Goal: Information Seeking & Learning: Learn about a topic

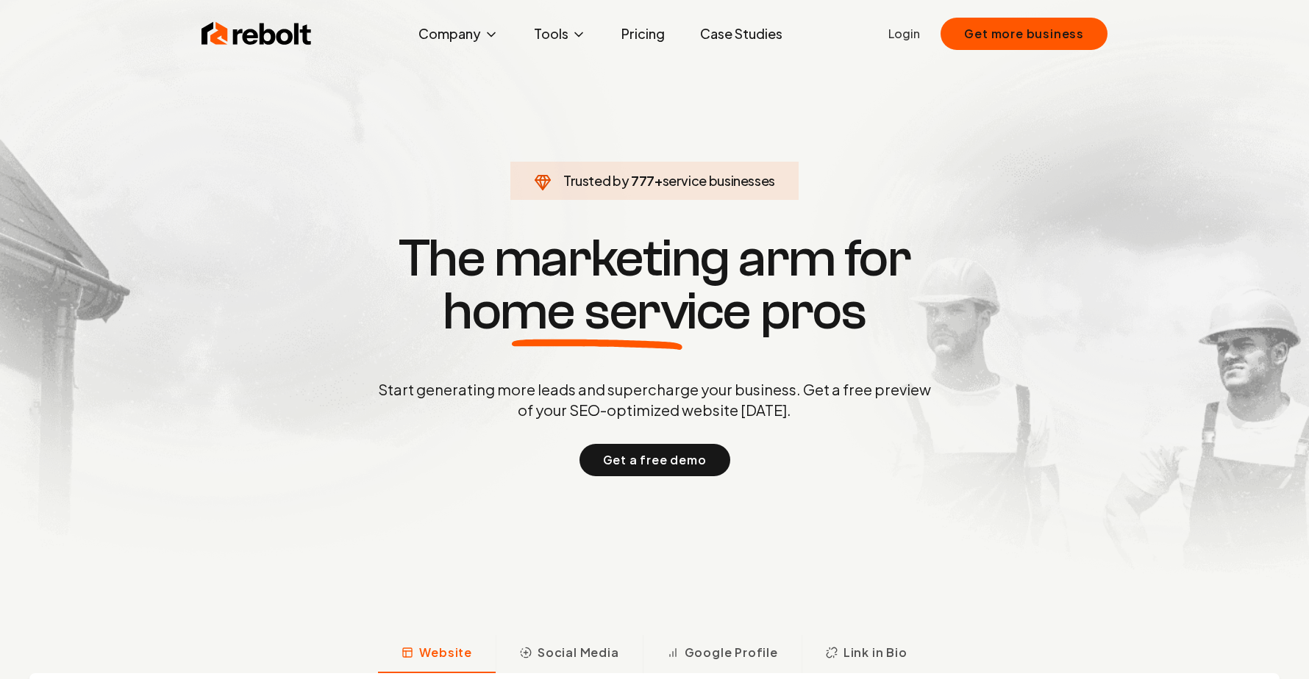
click at [593, 274] on h1 "The marketing arm for home service pros" at bounding box center [654, 285] width 706 height 106
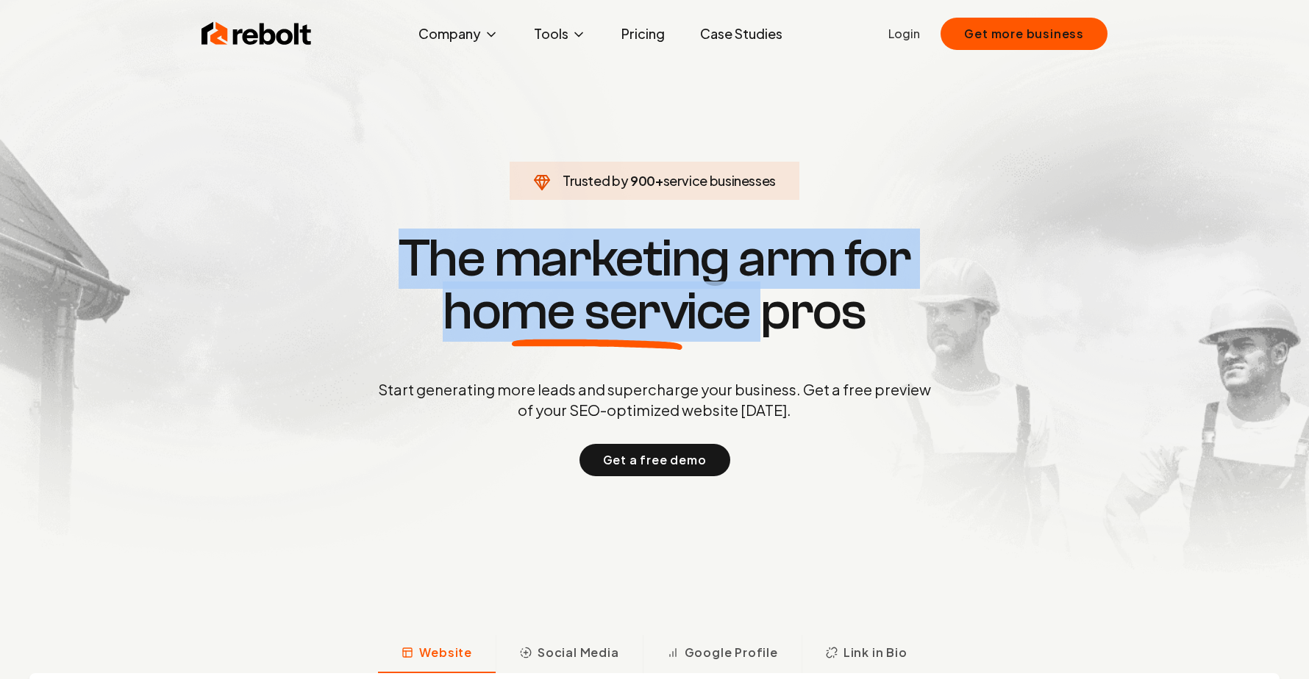
click at [582, 298] on span "home service" at bounding box center [597, 311] width 308 height 53
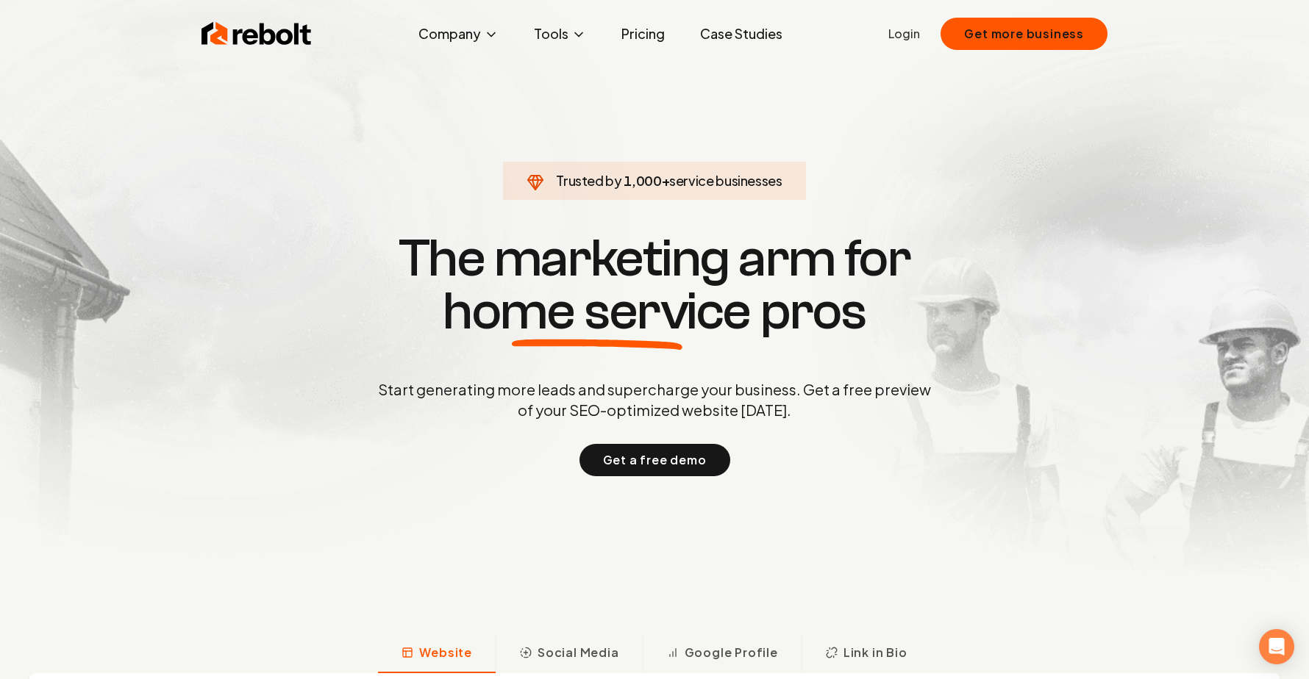
click at [623, 37] on link "Pricing" at bounding box center [642, 33] width 67 height 29
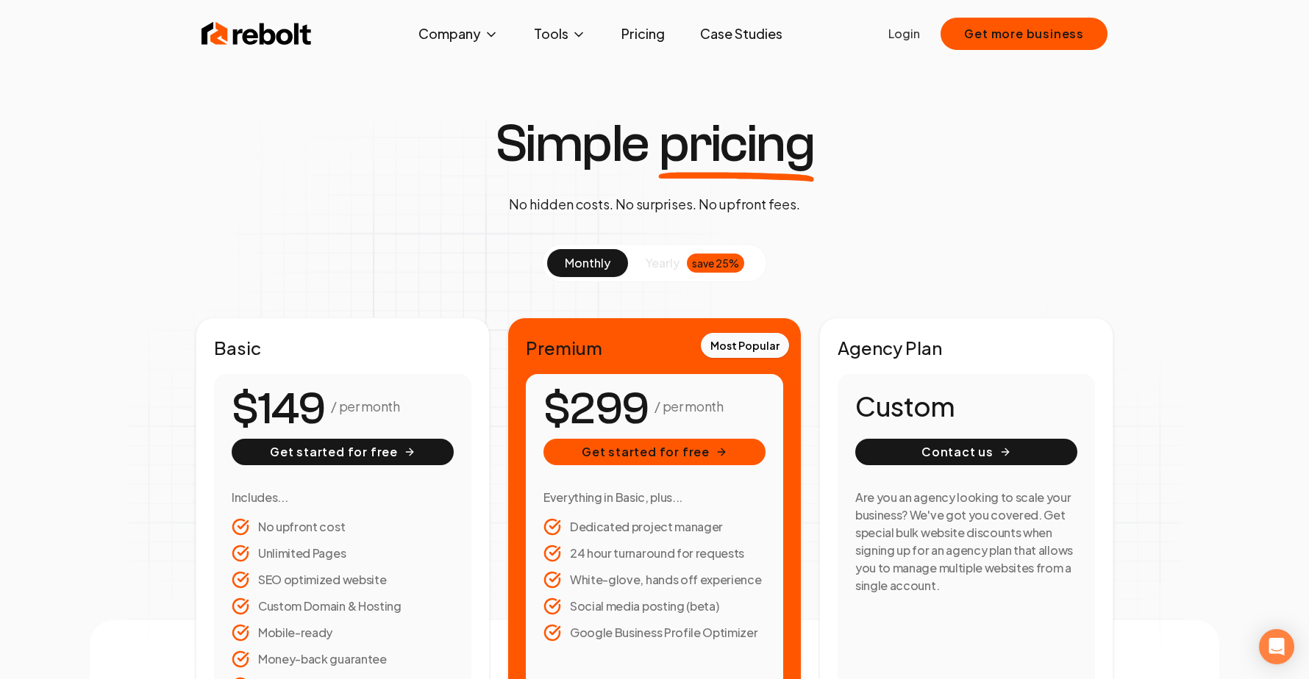
click at [573, 330] on div "Most Popular Premium / per month Get started for free Everything in Basic, plus…" at bounding box center [654, 524] width 294 height 413
click at [573, 343] on h2 "Premium" at bounding box center [654, 348] width 257 height 24
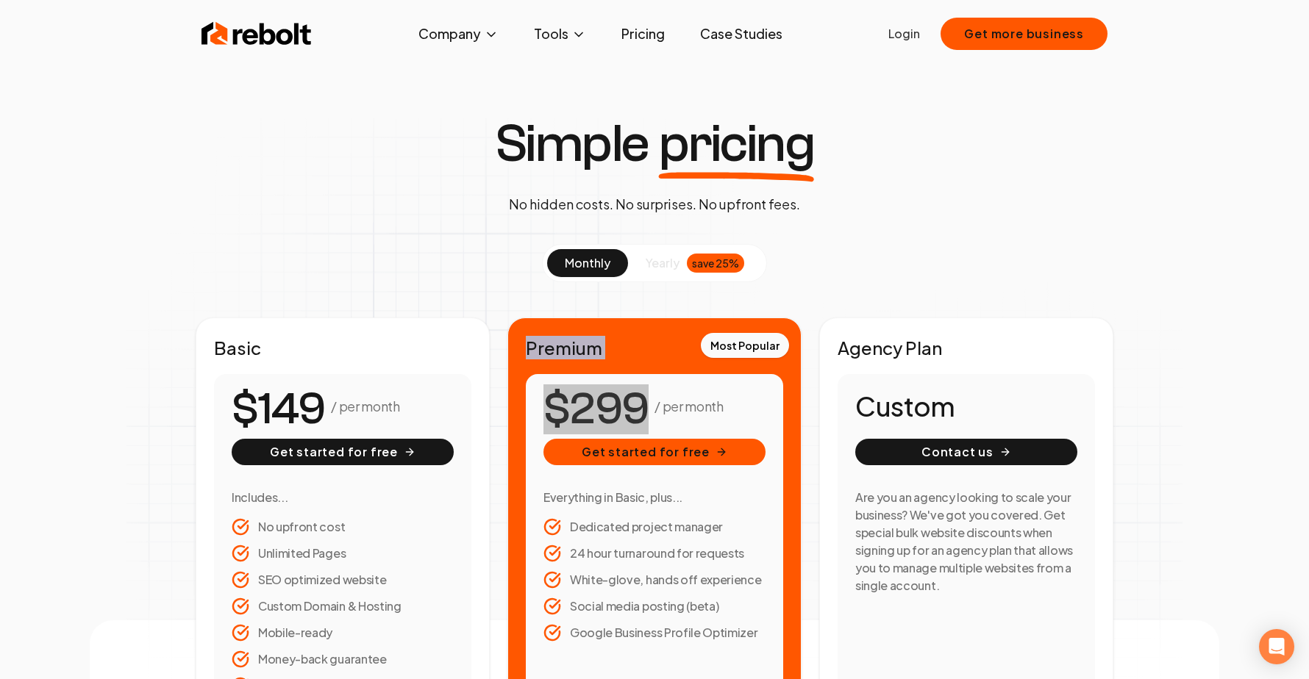
click at [573, 343] on h2 "Premium" at bounding box center [654, 348] width 257 height 24
click at [593, 347] on h2 "Premium" at bounding box center [654, 348] width 257 height 24
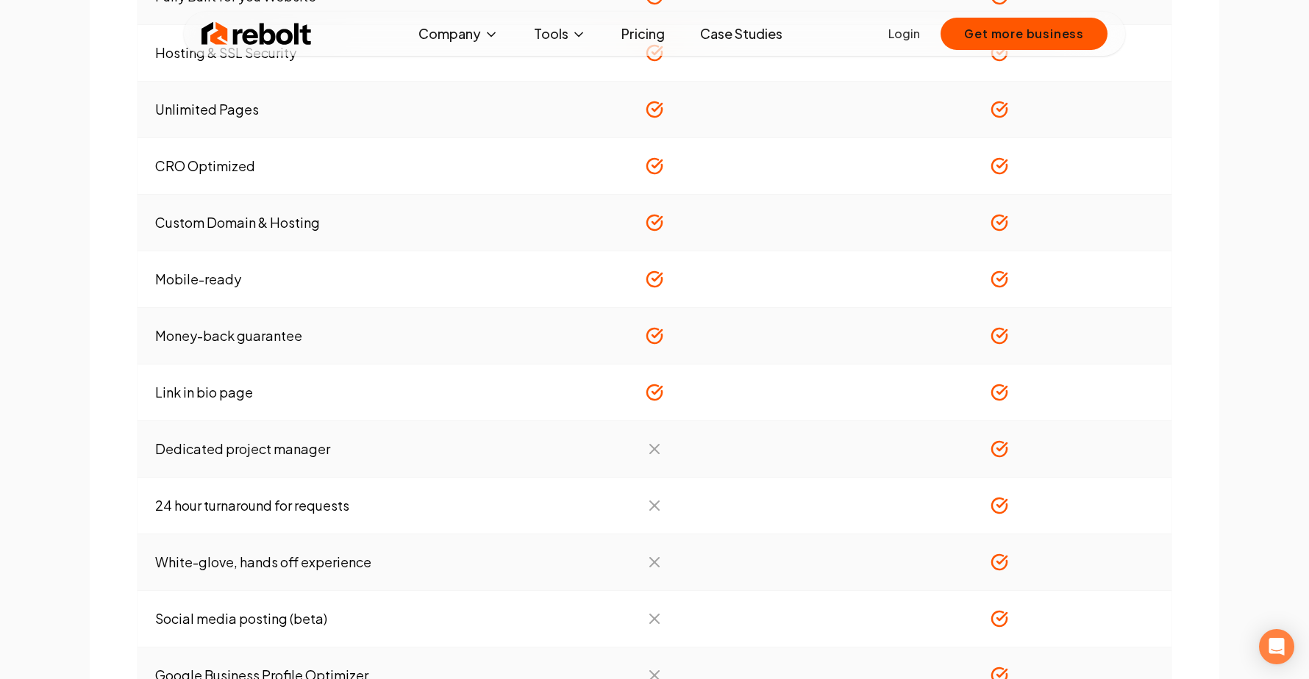
scroll to position [1081, 0]
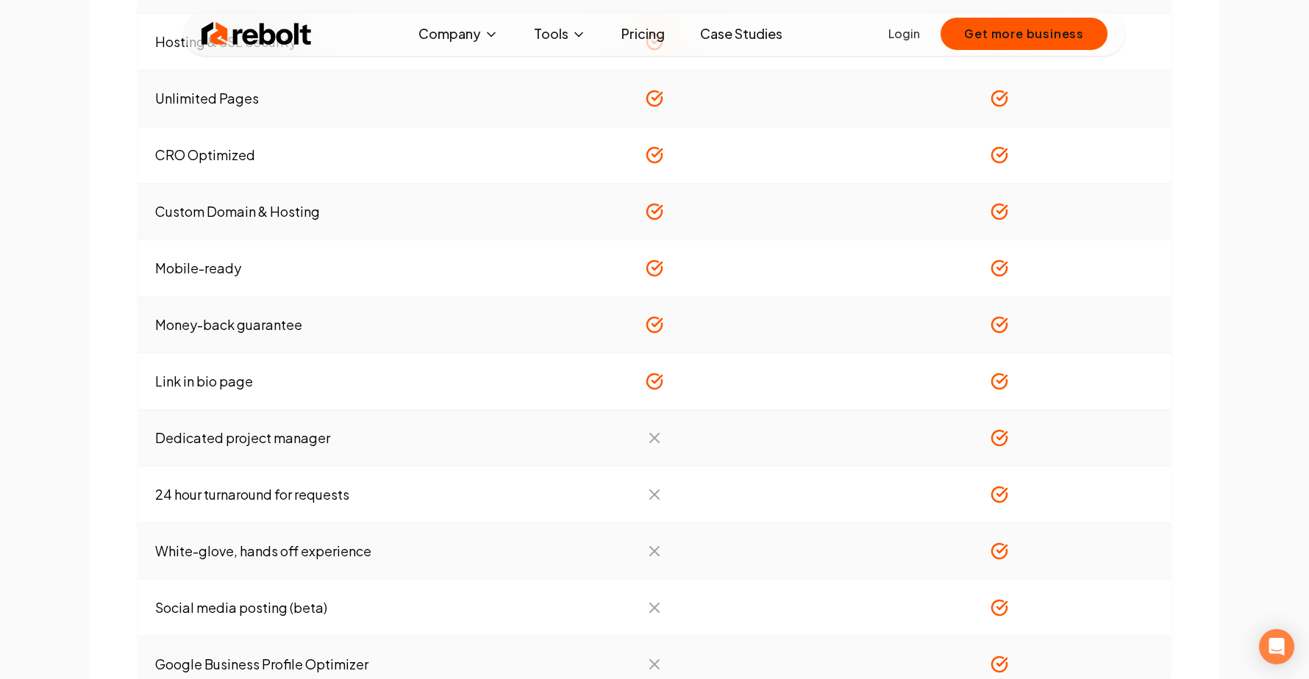
click at [264, 561] on td "White-glove, hands off experience" at bounding box center [309, 551] width 345 height 57
click at [266, 533] on td "White-glove, hands off experience" at bounding box center [309, 551] width 345 height 57
click at [228, 440] on td "Dedicated project manager" at bounding box center [309, 438] width 345 height 57
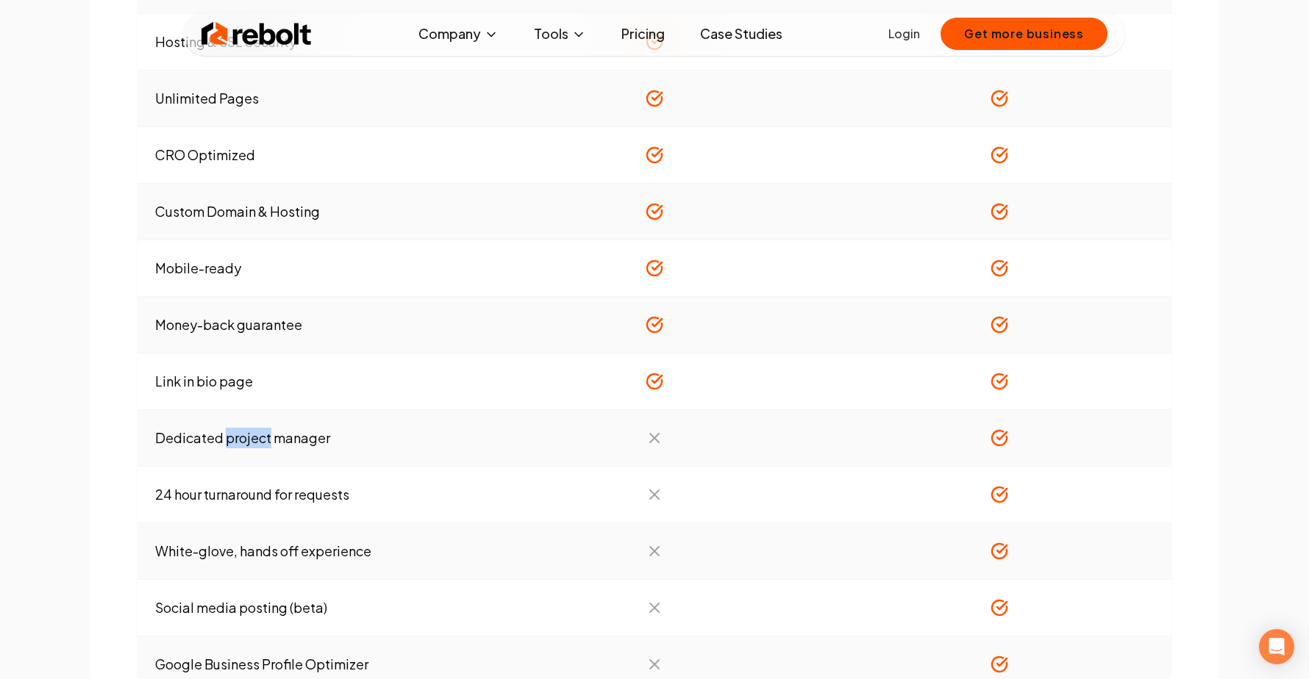
click at [228, 440] on td "Dedicated project manager" at bounding box center [309, 438] width 345 height 57
click at [265, 440] on td "Dedicated project manager" at bounding box center [309, 438] width 345 height 57
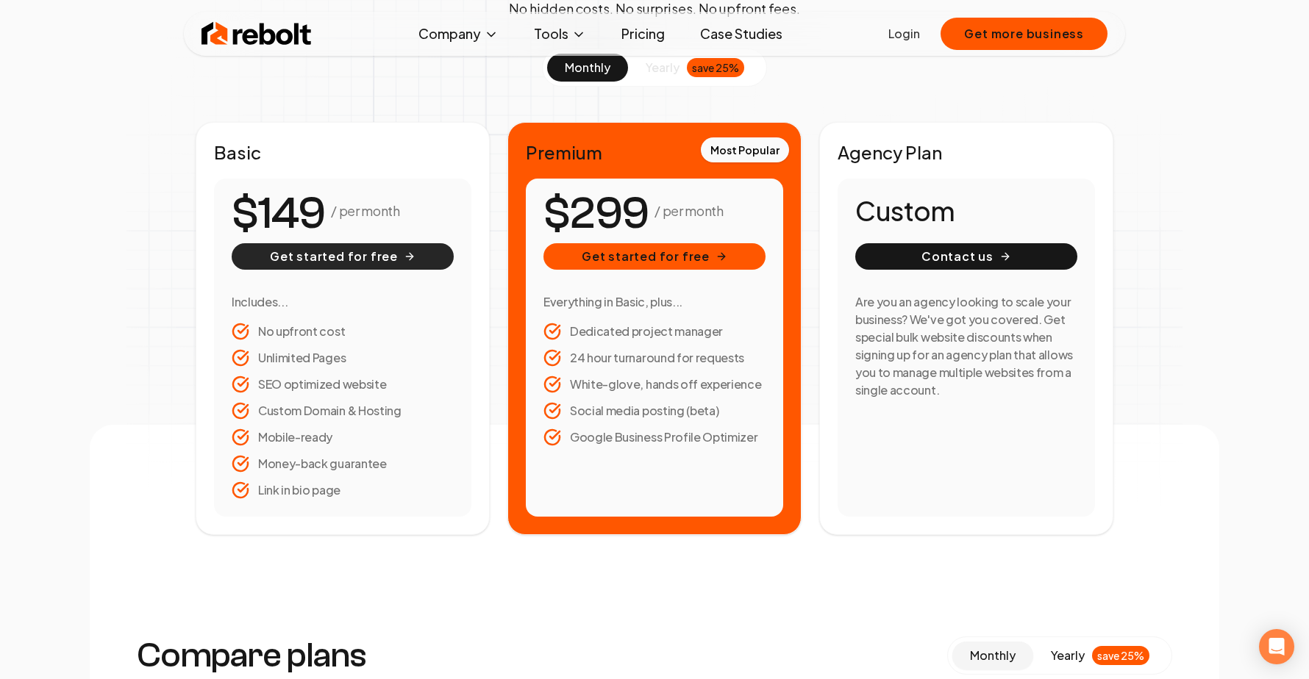
scroll to position [526, 0]
